Goal: Check status: Check status

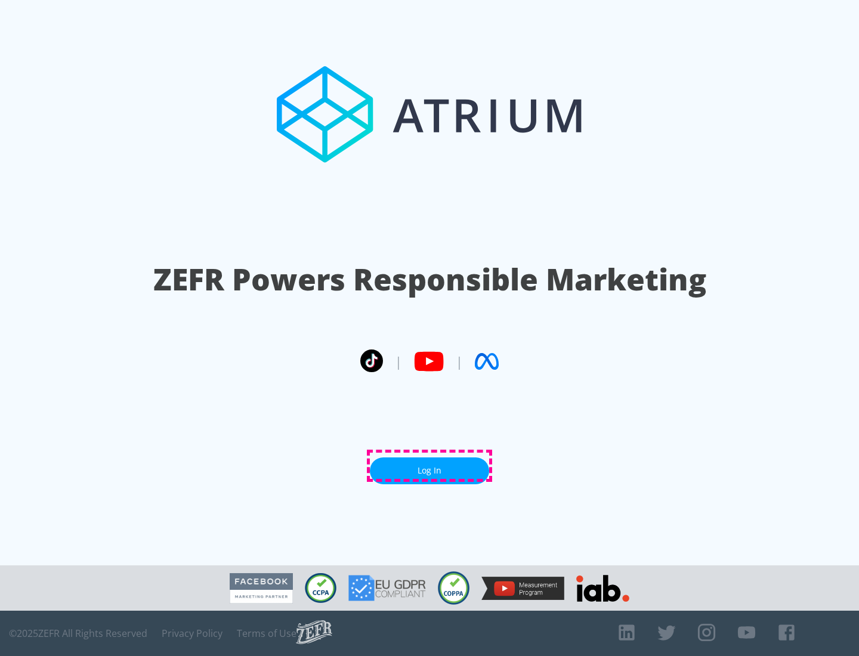
click at [429, 466] on link "Log In" at bounding box center [429, 470] width 119 height 27
